Goal: Task Accomplishment & Management: Use online tool/utility

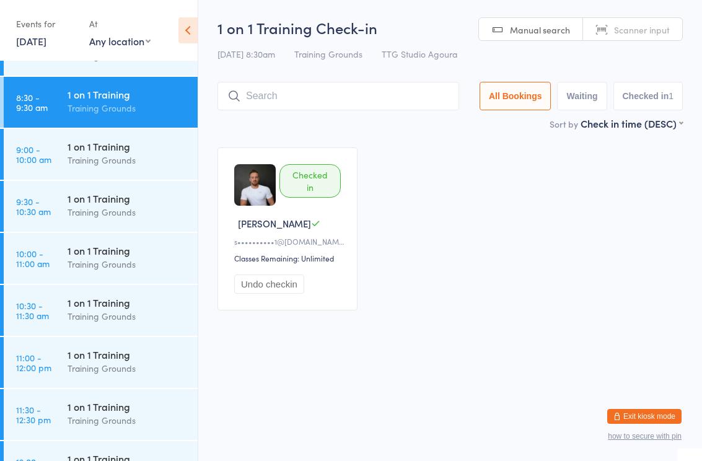
scroll to position [450, 0]
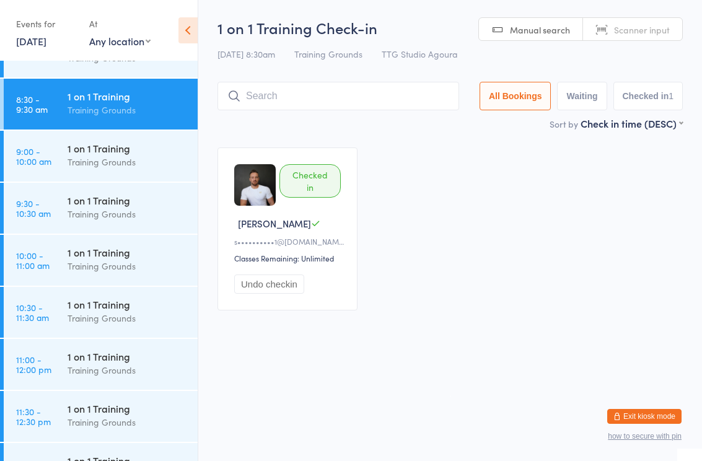
click at [103, 379] on div "1 on 1 Training Training Grounds" at bounding box center [133, 363] width 130 height 49
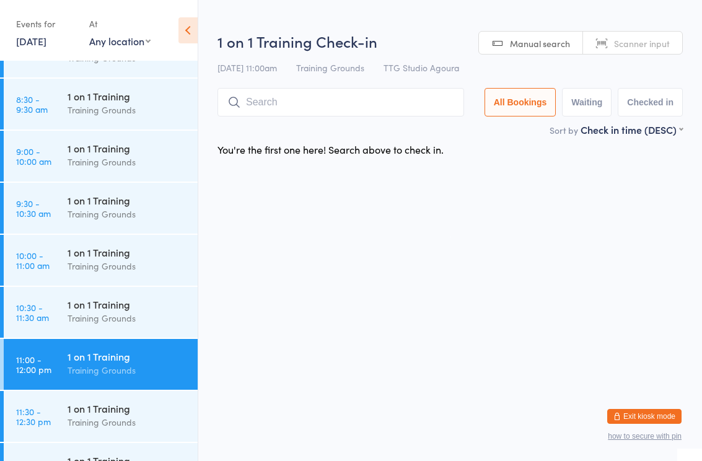
click at [336, 105] on input "search" at bounding box center [340, 102] width 247 height 29
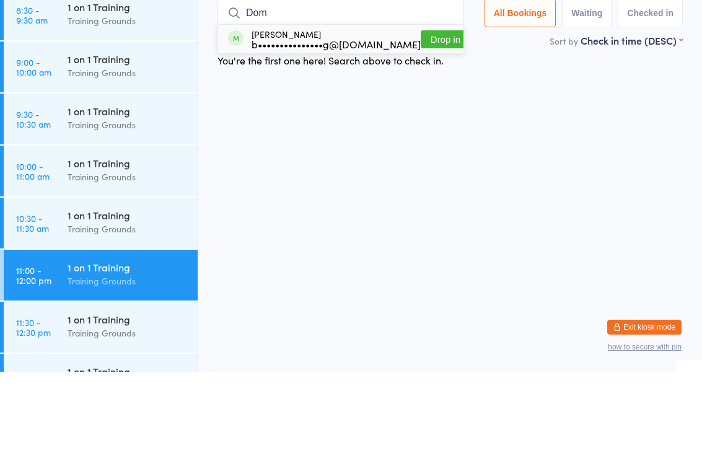
type input "Dom"
click at [429, 120] on button "Drop in" at bounding box center [446, 129] width 50 height 18
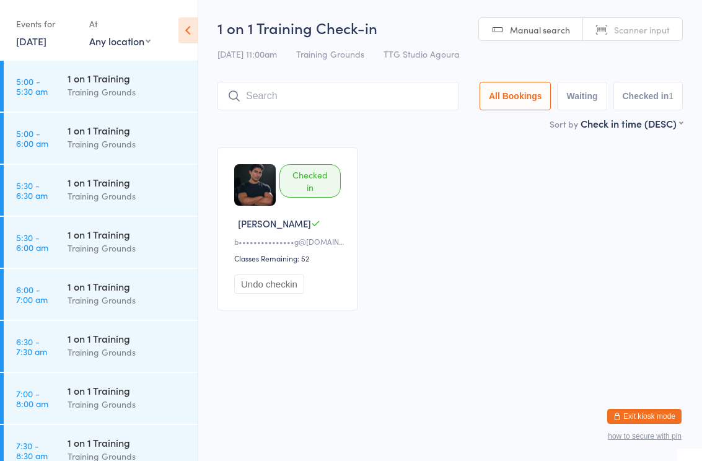
click at [46, 47] on link "[DATE]" at bounding box center [31, 41] width 30 height 14
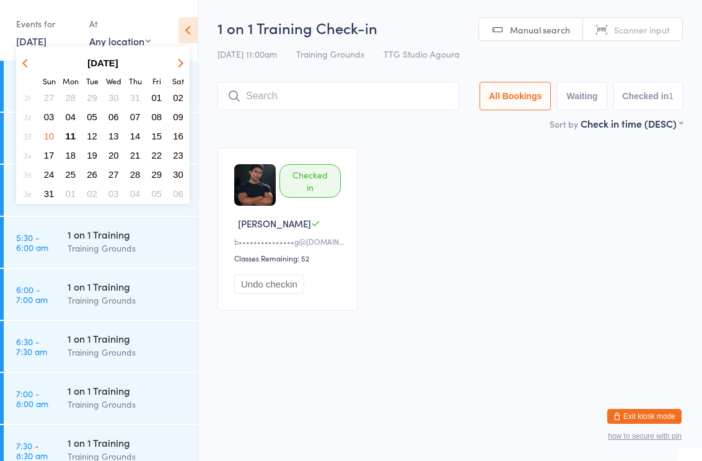
click at [76, 141] on button "11" at bounding box center [70, 136] width 19 height 17
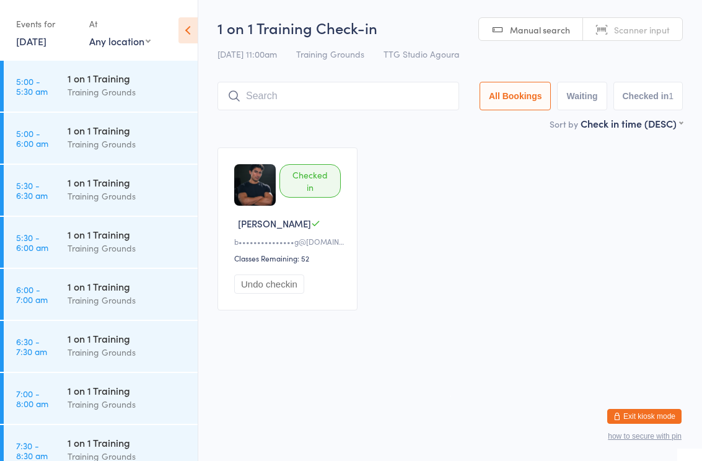
click at [115, 291] on div "1 on 1 Training" at bounding box center [128, 286] width 120 height 14
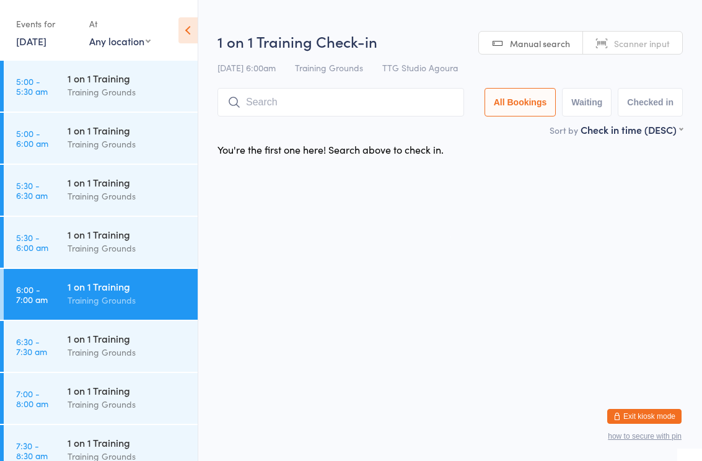
click at [292, 104] on input "search" at bounding box center [340, 102] width 247 height 29
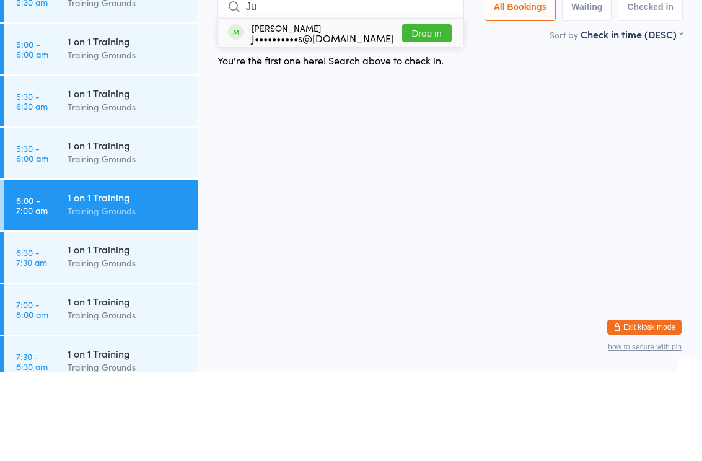
type input "Ju"
click at [314, 122] on div "J••••••••••s@[DOMAIN_NAME]" at bounding box center [323, 127] width 143 height 10
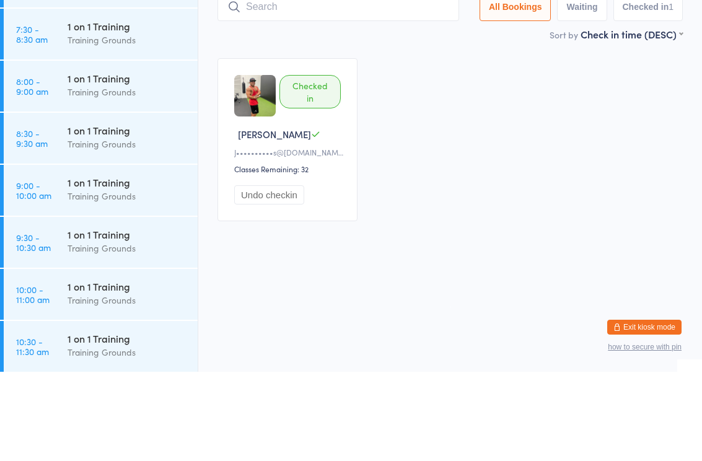
scroll to position [331, 0]
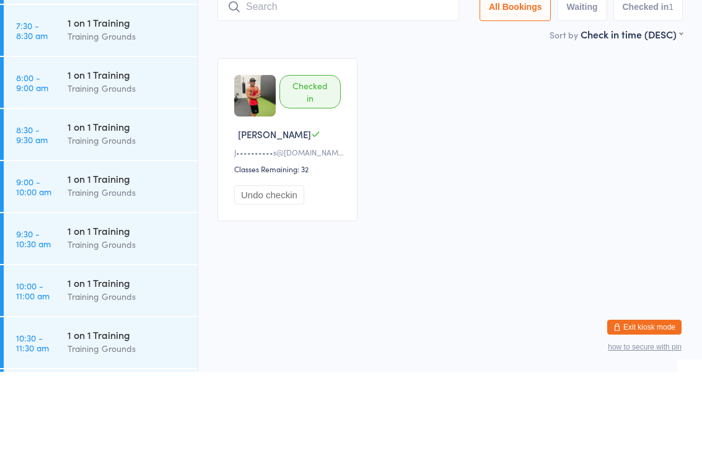
click at [105, 261] on div "1 on 1 Training" at bounding box center [128, 268] width 120 height 14
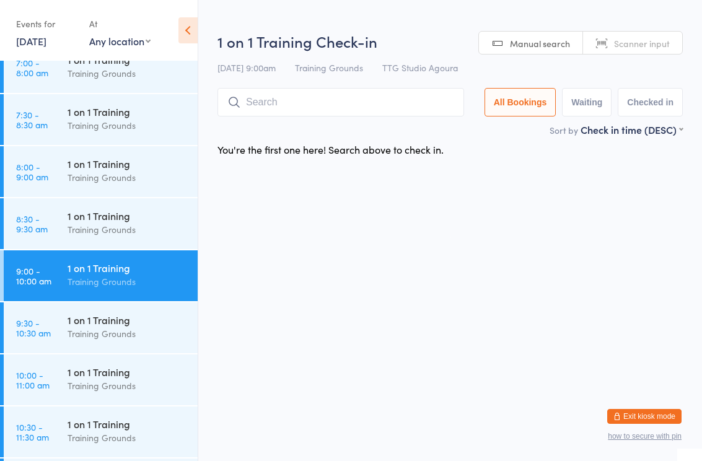
click at [305, 103] on input "search" at bounding box center [340, 102] width 247 height 29
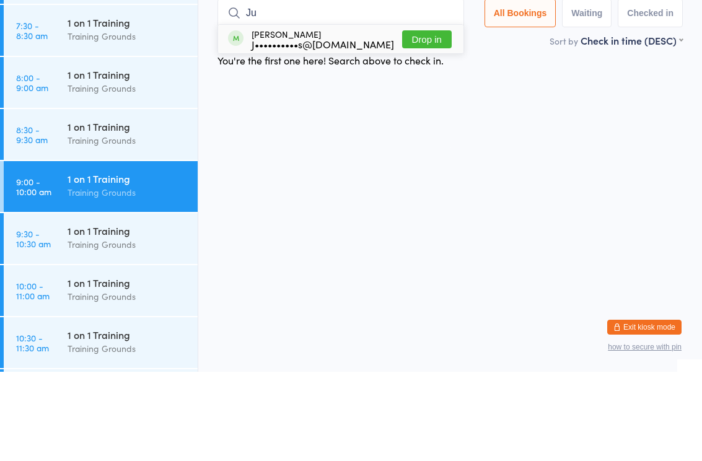
type input "Ju"
click at [320, 128] on div "J••••••••••s@[DOMAIN_NAME]" at bounding box center [323, 133] width 143 height 10
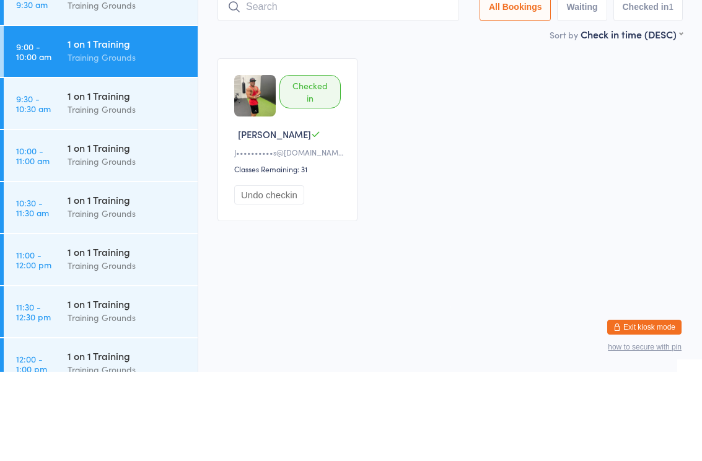
scroll to position [478, 0]
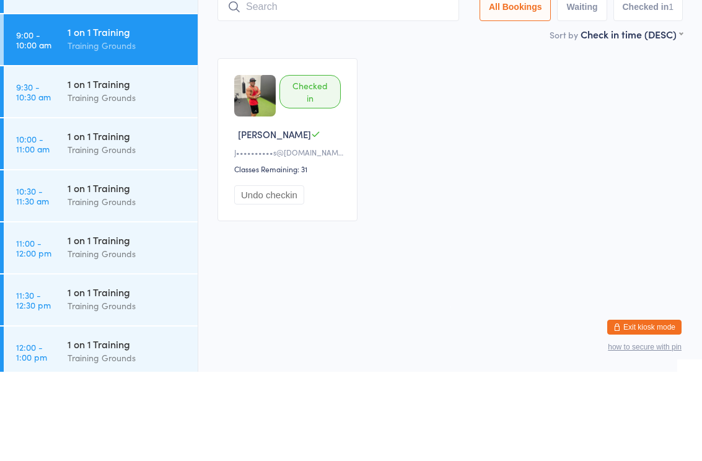
click at [113, 218] on div "1 on 1 Training" at bounding box center [128, 225] width 120 height 14
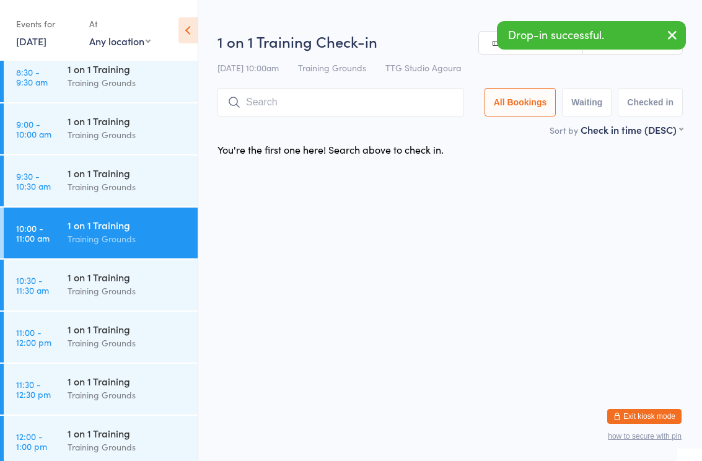
click at [301, 107] on input "search" at bounding box center [340, 102] width 247 height 29
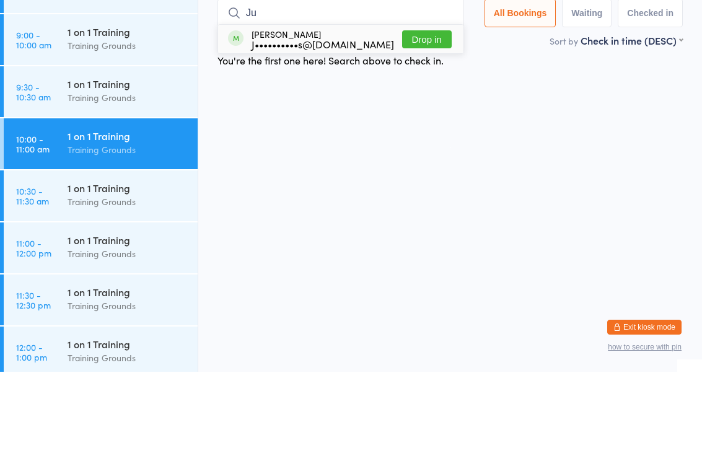
type input "Ju"
click at [326, 128] on div "J••••••••••s@[DOMAIN_NAME]" at bounding box center [323, 133] width 143 height 10
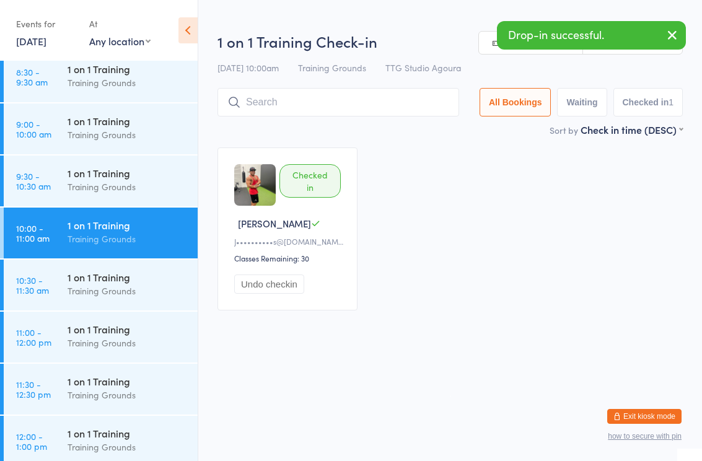
click at [108, 338] on div "Training Grounds" at bounding box center [128, 343] width 120 height 14
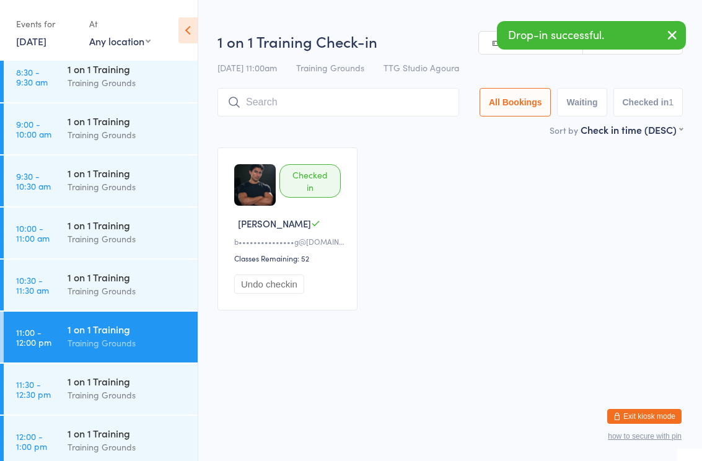
click at [125, 241] on div "Training Grounds" at bounding box center [128, 239] width 120 height 14
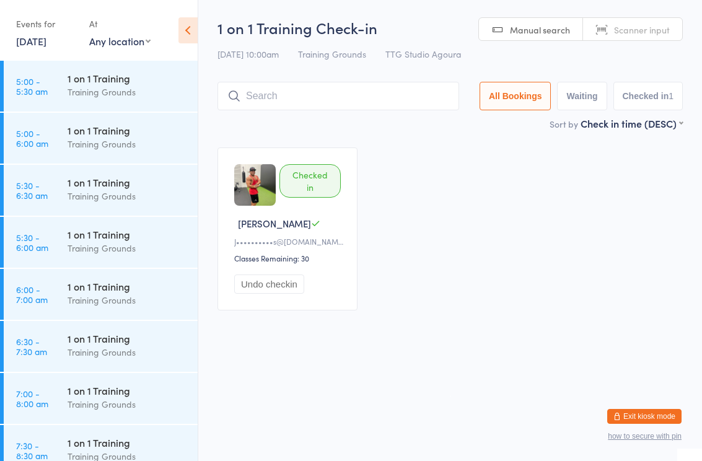
click at [370, 303] on div "Checked in [PERSON_NAME]••••••••••s@[DOMAIN_NAME] Classes Remaining: 30 Undo ch…" at bounding box center [450, 228] width 488 height 185
click at [42, 46] on link "[DATE]" at bounding box center [31, 41] width 30 height 14
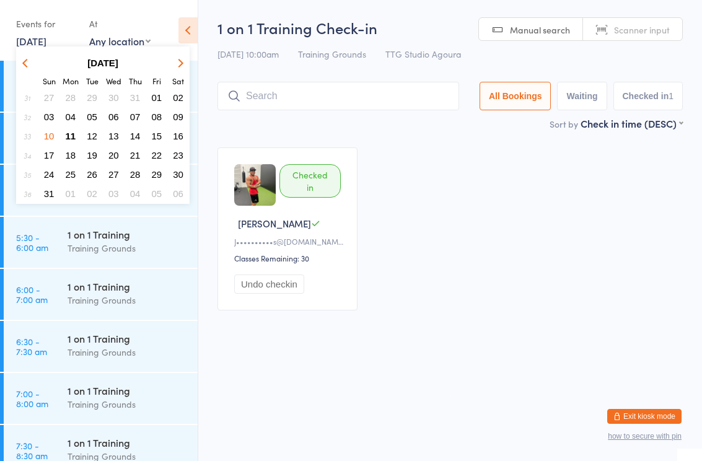
click at [119, 152] on span "20" at bounding box center [113, 155] width 11 height 11
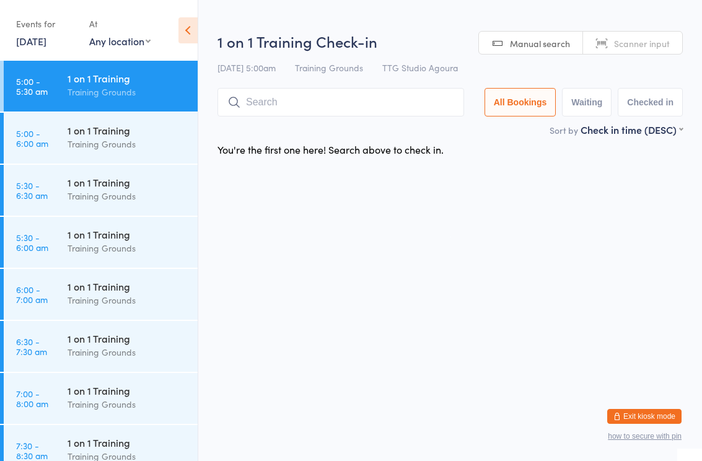
click at [41, 45] on link "[DATE]" at bounding box center [31, 41] width 30 height 14
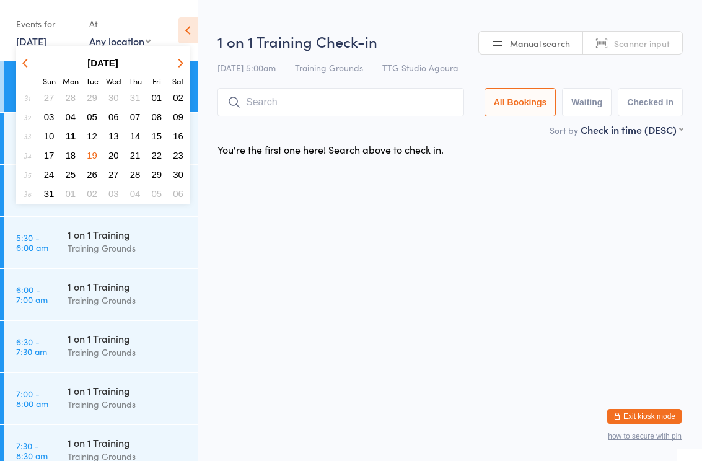
click at [79, 134] on button "11" at bounding box center [70, 136] width 19 height 17
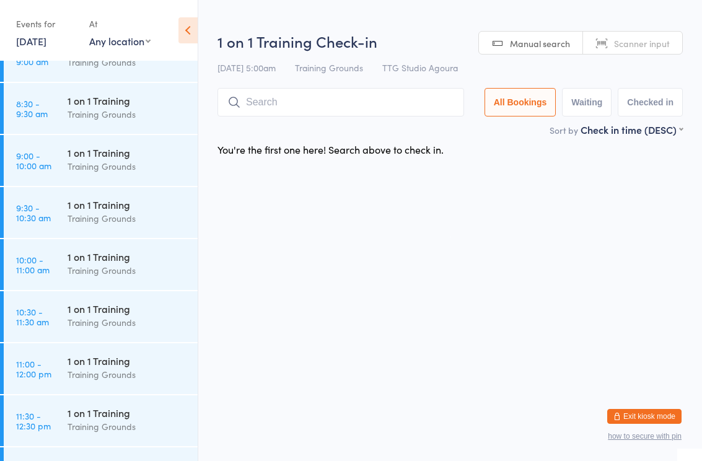
scroll to position [463, 0]
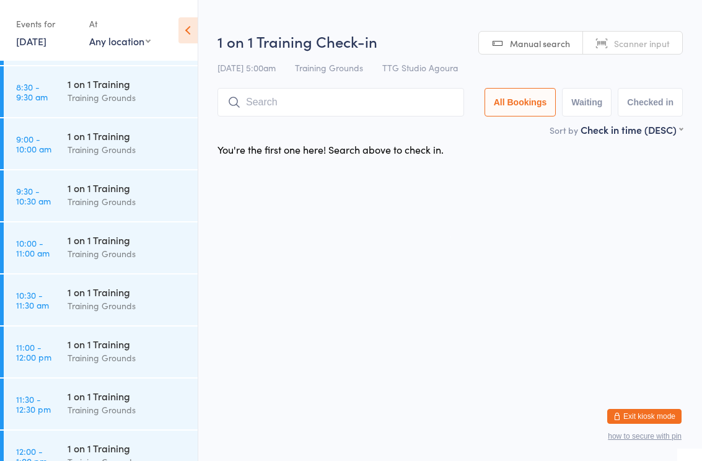
click at [120, 275] on div "1 on 1 Training Training Grounds" at bounding box center [133, 298] width 130 height 49
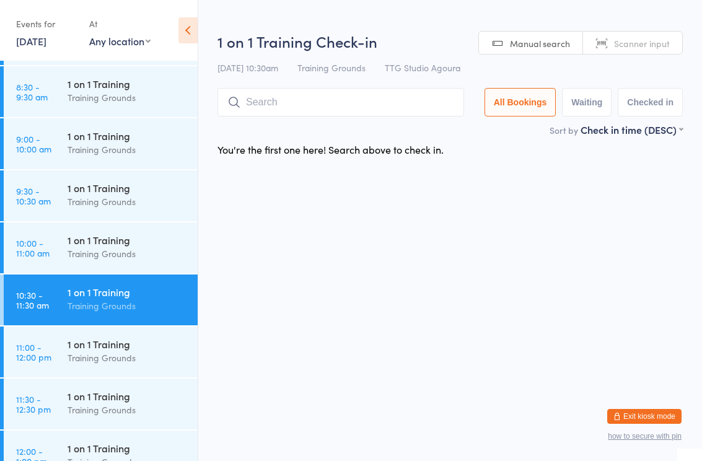
click at [133, 242] on div "1 on 1 Training" at bounding box center [128, 240] width 120 height 14
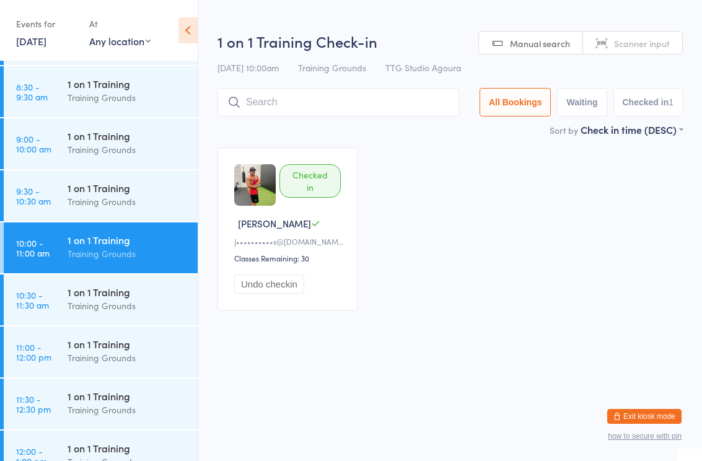
click at [336, 97] on input "search" at bounding box center [338, 102] width 242 height 29
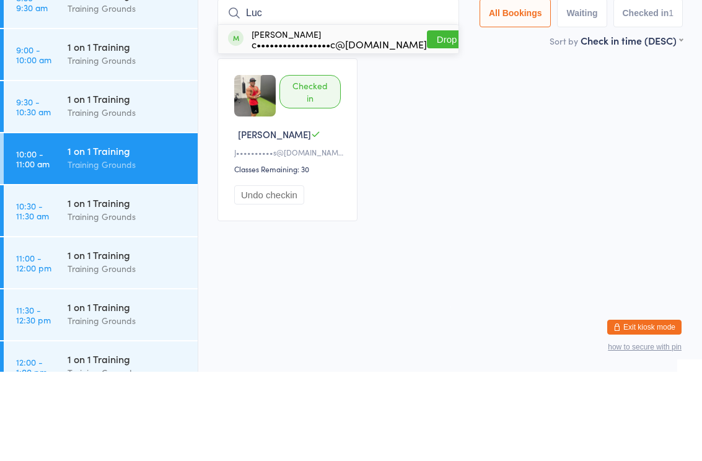
type input "Luc"
click at [330, 114] on div "[PERSON_NAME] c•••••••••••••••••c@[DOMAIN_NAME] Drop in" at bounding box center [338, 128] width 240 height 29
